Goal: Information Seeking & Learning: Learn about a topic

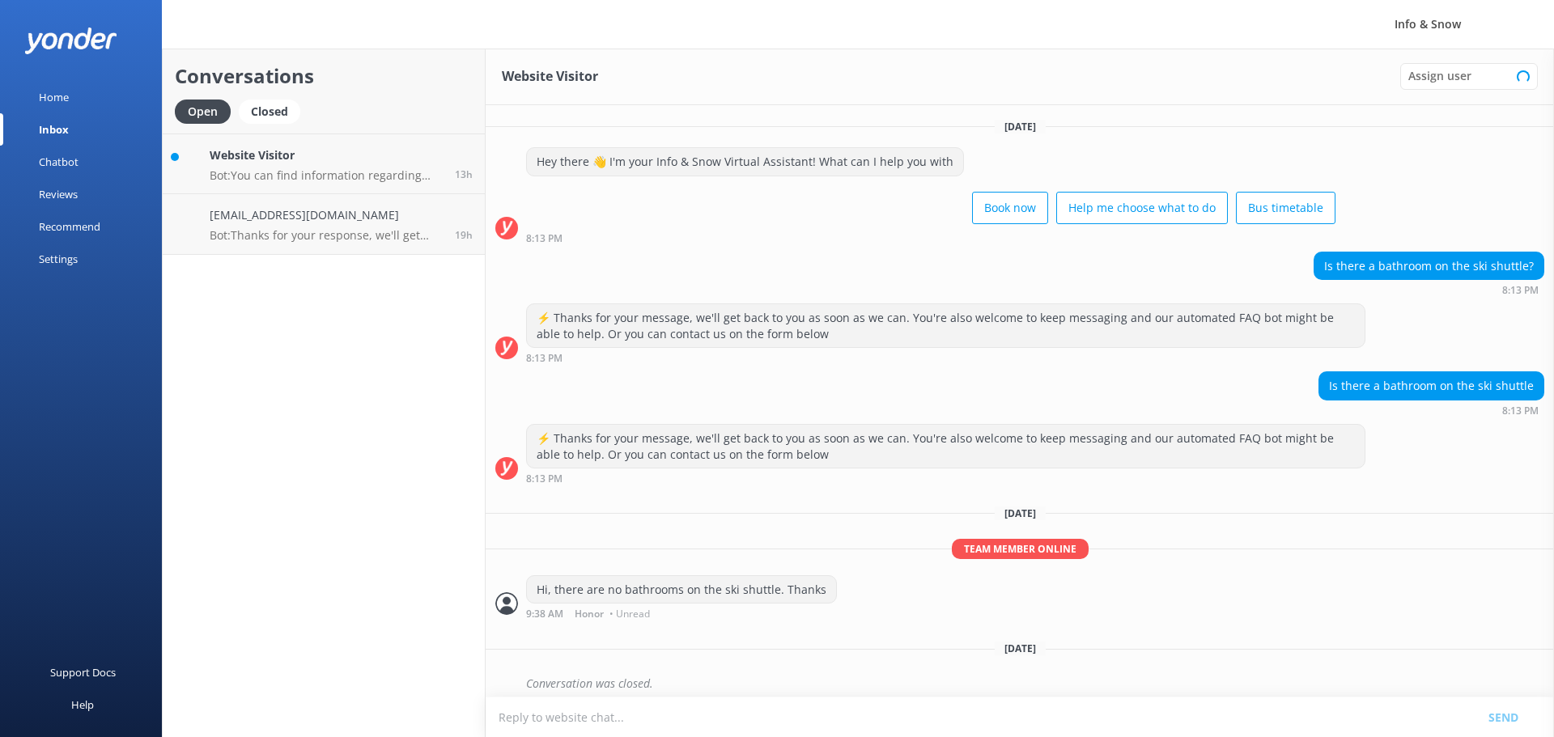
scroll to position [86, 0]
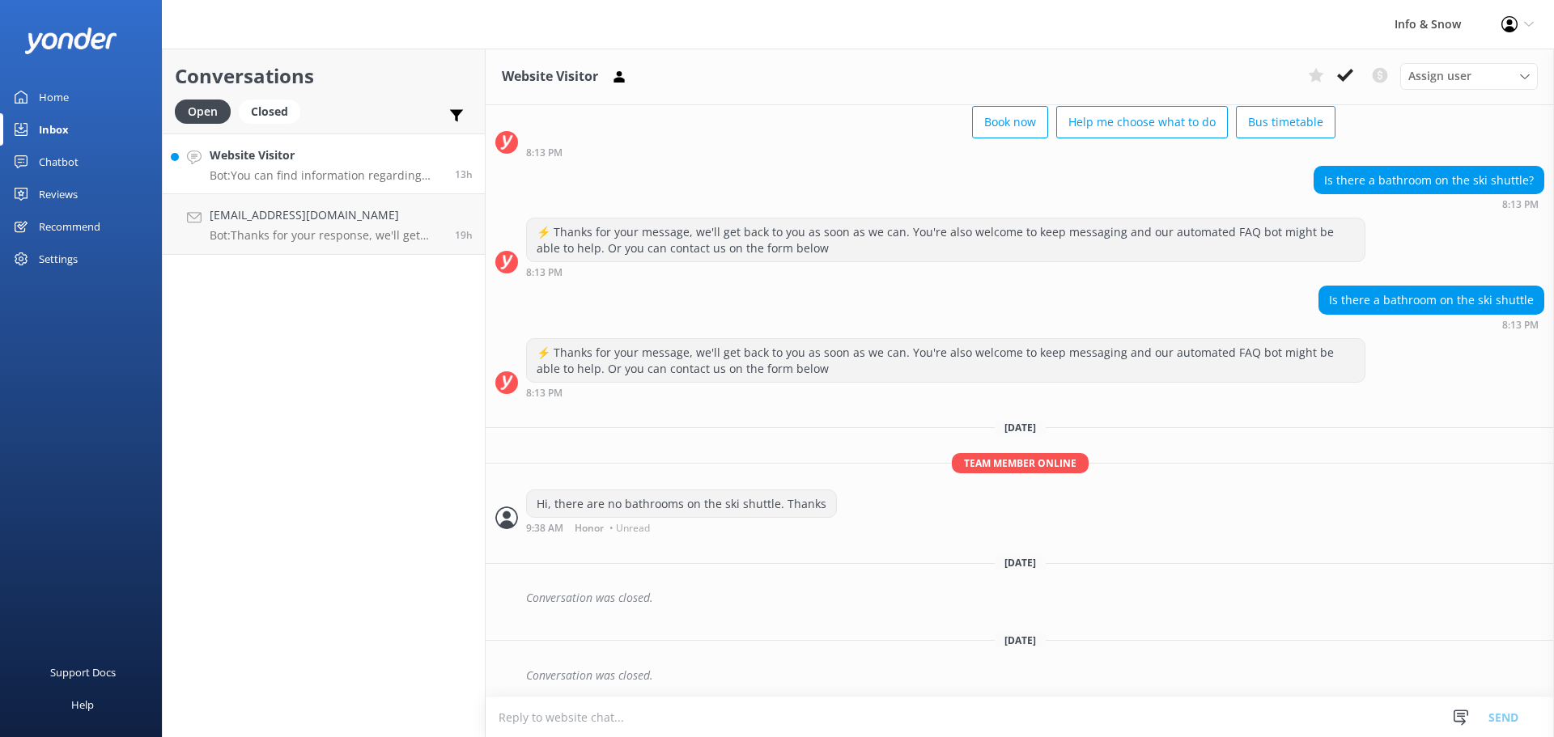
click at [260, 176] on p "Bot: You can find information regarding bus timetables and locations here: [URL…" at bounding box center [326, 175] width 233 height 15
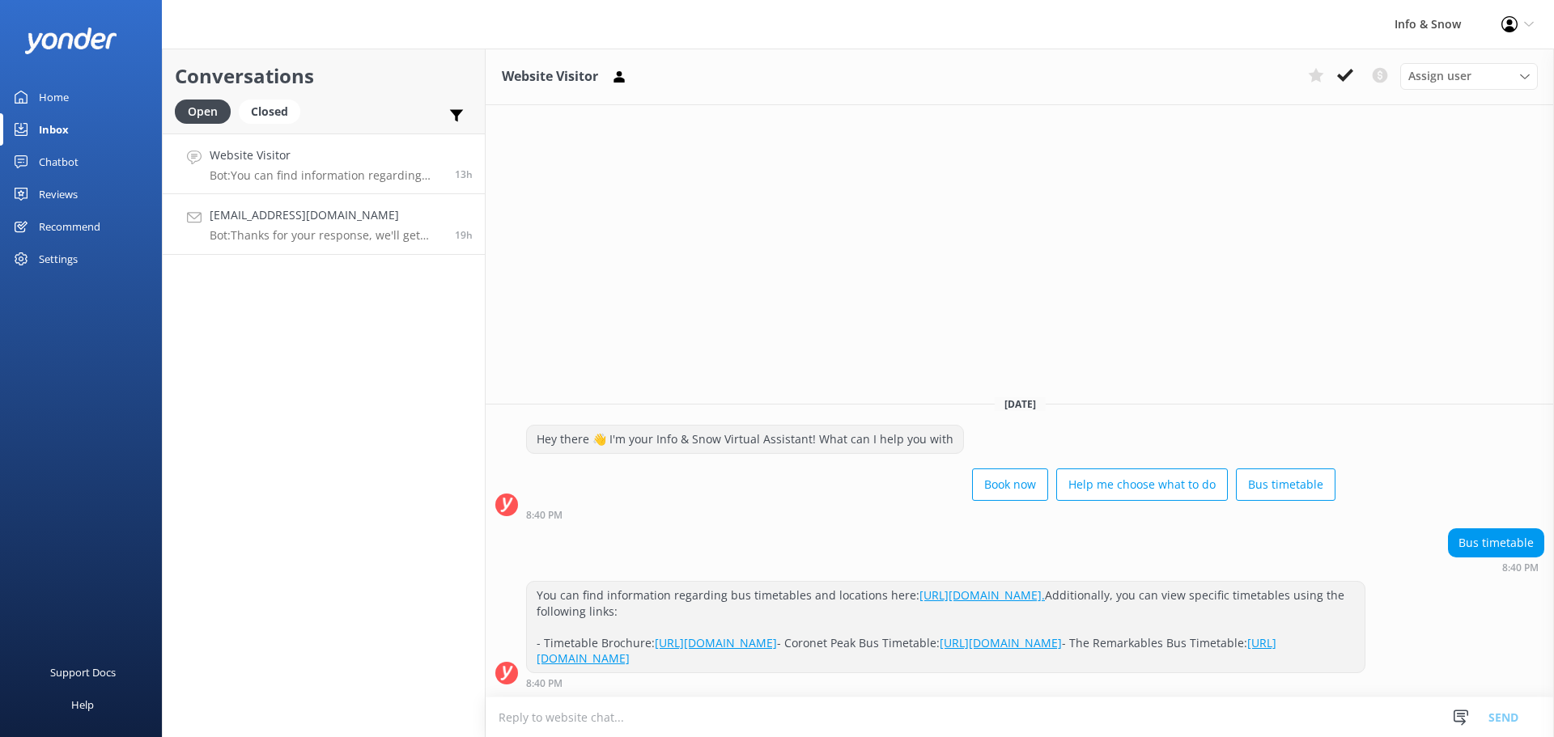
click at [270, 211] on h4 "[EMAIL_ADDRESS][DOMAIN_NAME]" at bounding box center [326, 215] width 233 height 18
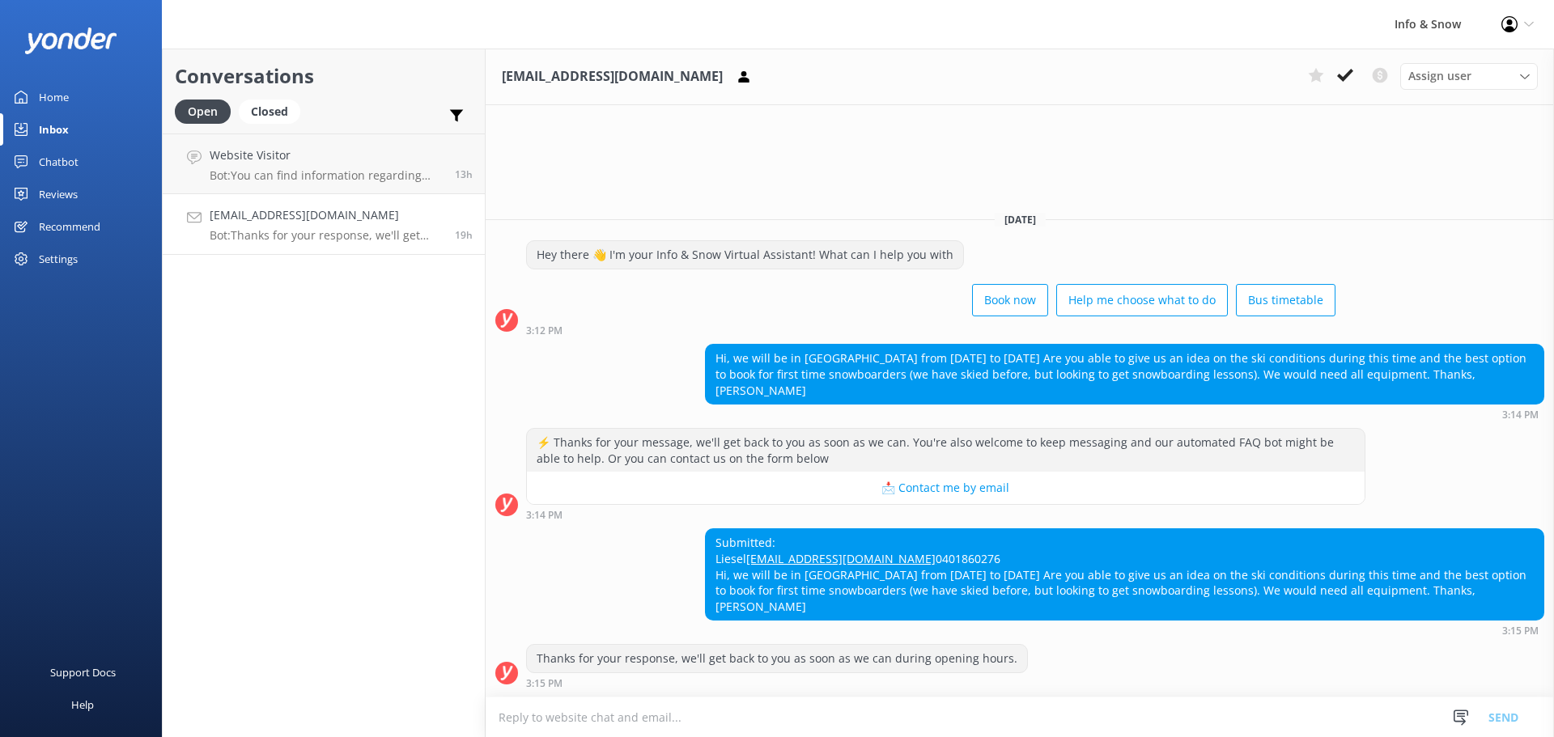
click at [270, 220] on h4 "[EMAIL_ADDRESS][DOMAIN_NAME]" at bounding box center [326, 215] width 233 height 18
click at [304, 168] on div "Website Visitor Bot: You can find information regarding bus timetables and loca…" at bounding box center [326, 164] width 233 height 35
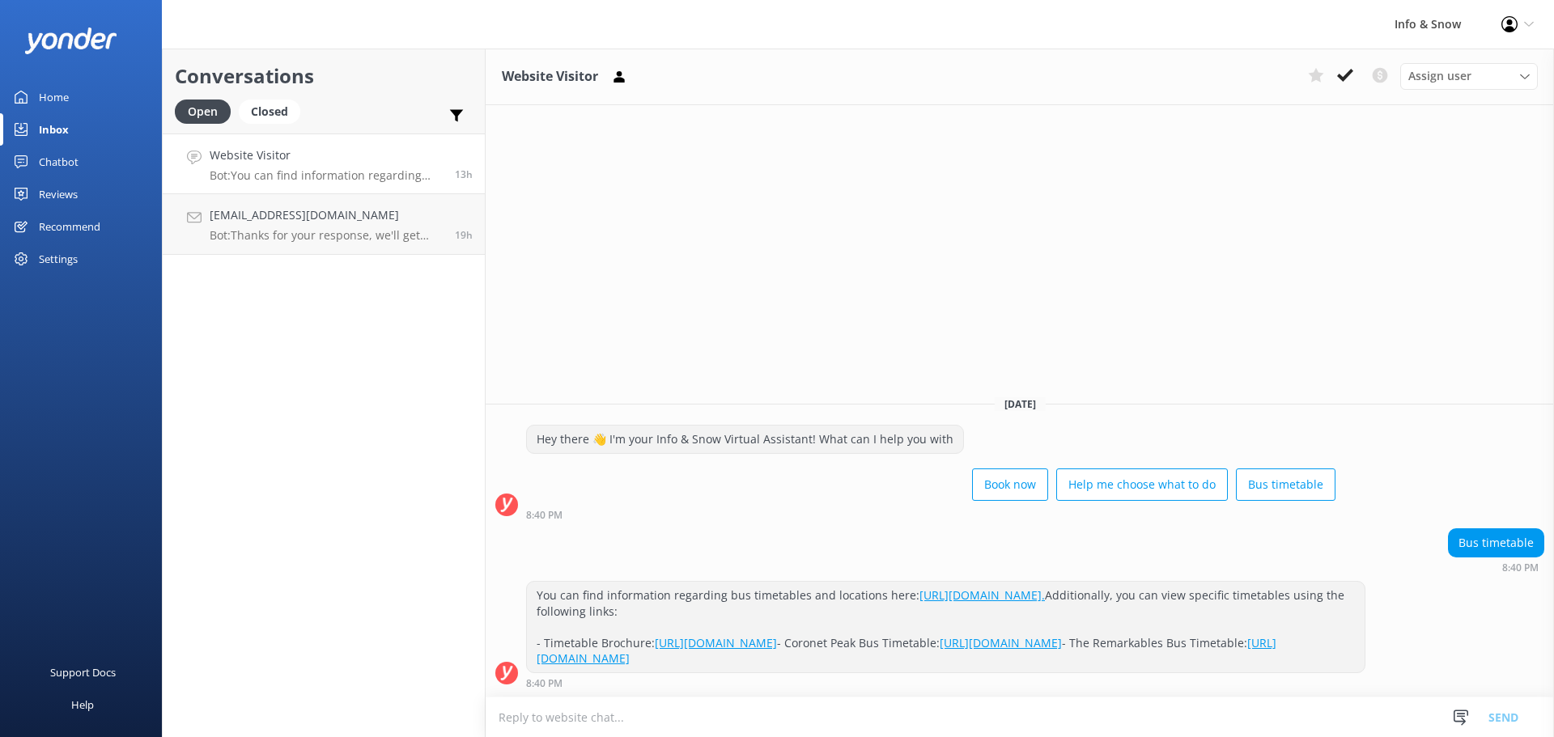
click at [84, 101] on link "Home" at bounding box center [81, 97] width 162 height 32
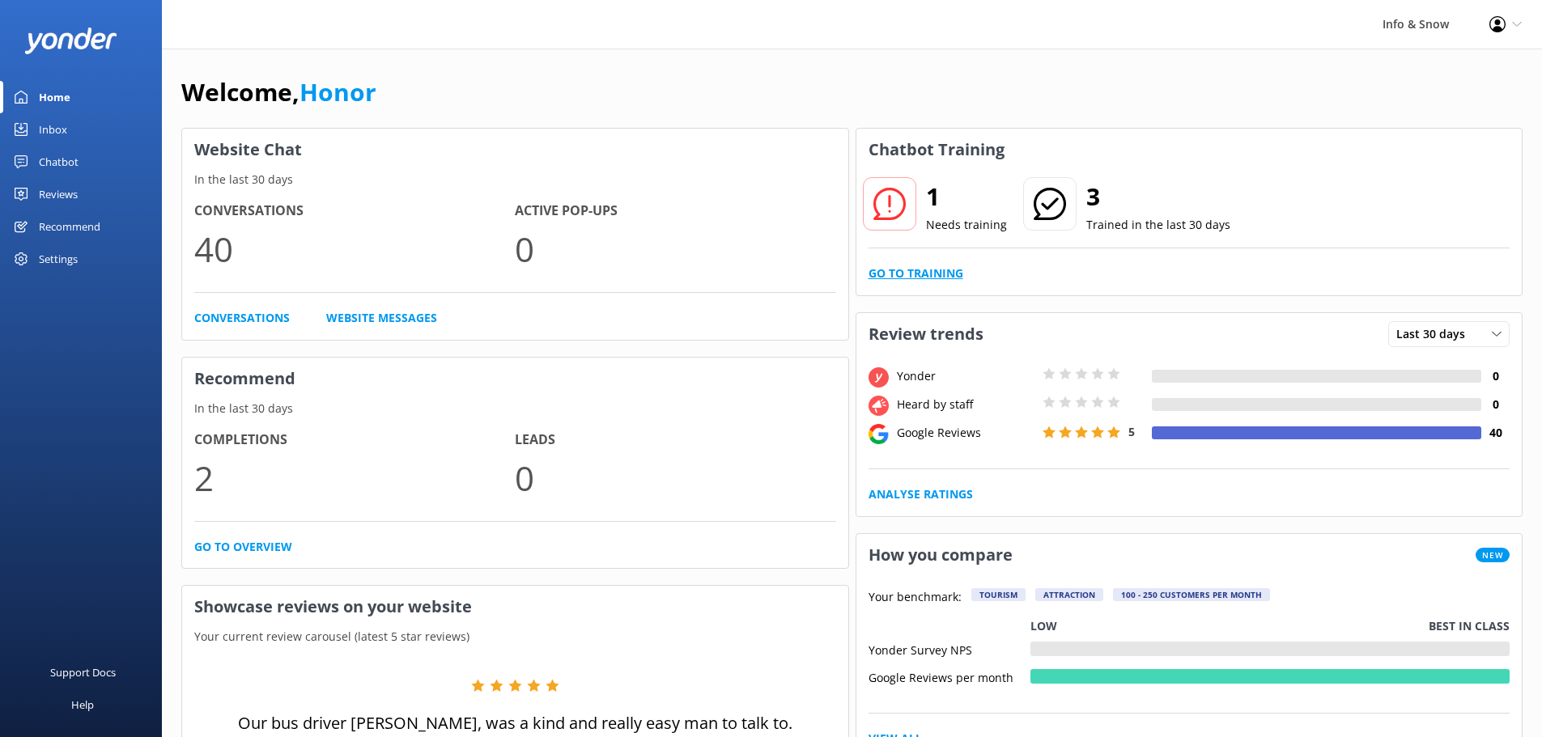
click at [937, 266] on link "Go to Training" at bounding box center [916, 274] width 95 height 18
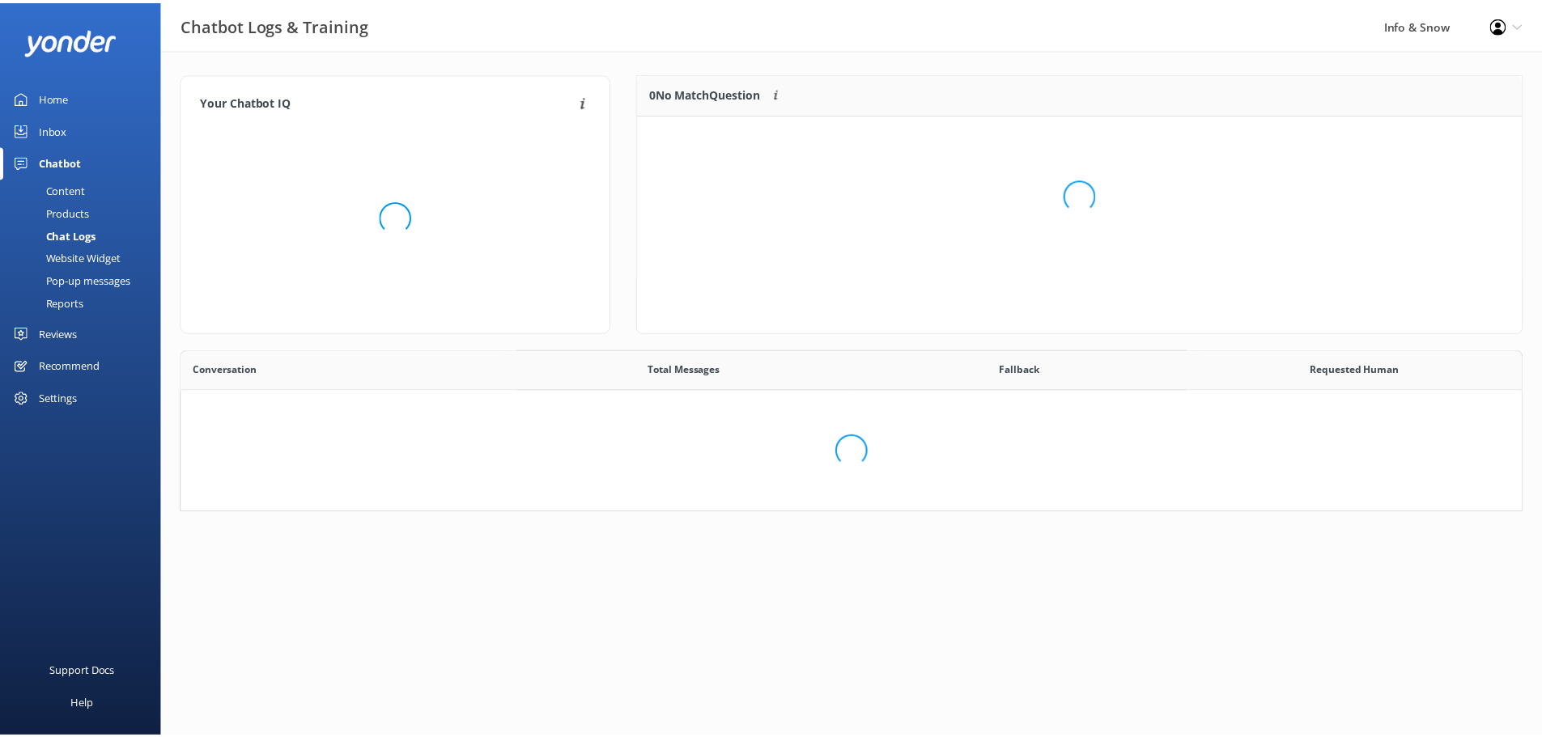
scroll to position [555, 1327]
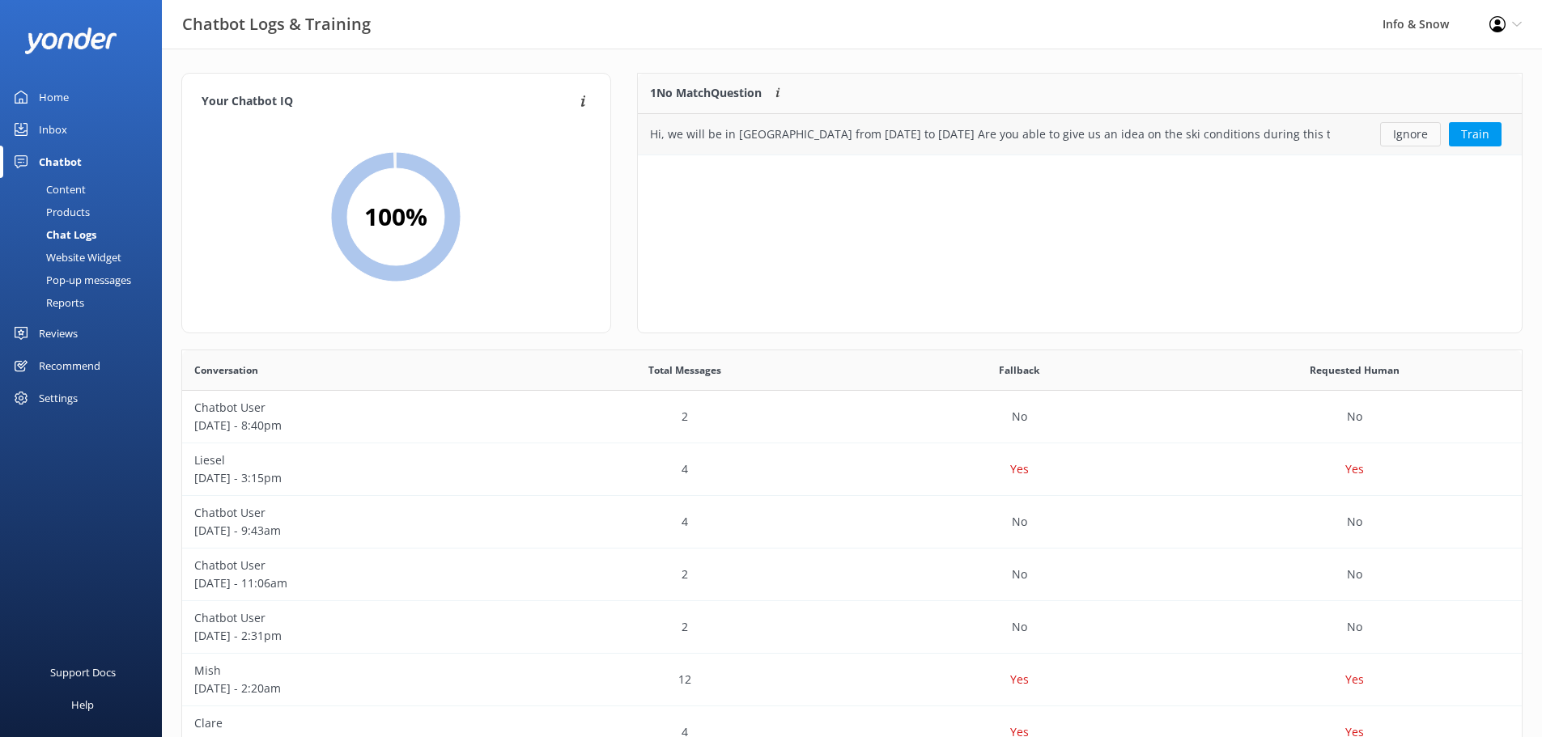
click at [1413, 137] on button "Ignore" at bounding box center [1410, 134] width 61 height 24
